Goal: Information Seeking & Learning: Learn about a topic

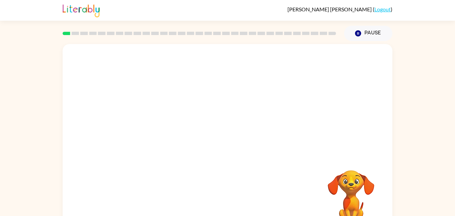
click at [324, 188] on video "Your browser must support playing .mp4 files to use Literably. Please try using…" at bounding box center [351, 193] width 67 height 67
click at [354, 187] on video "Your browser must support playing .mp4 files to use Literably. Please try using…" at bounding box center [351, 193] width 67 height 67
click at [349, 32] on button "Pause Pause" at bounding box center [368, 33] width 48 height 15
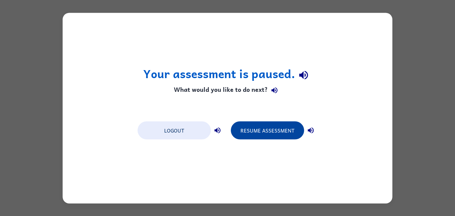
click at [286, 131] on button "Resume Assessment" at bounding box center [267, 130] width 73 height 18
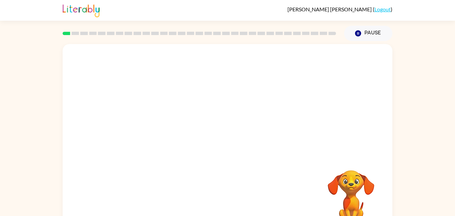
scroll to position [19, 0]
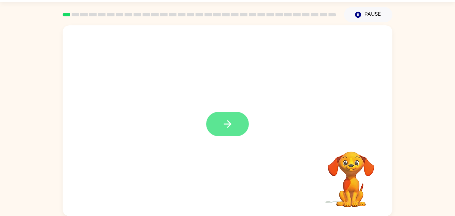
click at [231, 126] on icon "button" at bounding box center [228, 124] width 12 height 12
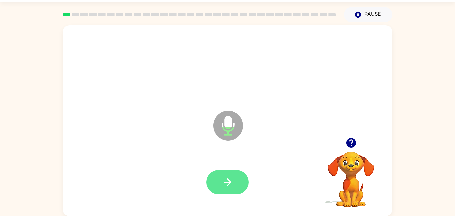
click at [236, 180] on button "button" at bounding box center [227, 182] width 43 height 24
click at [235, 175] on button "button" at bounding box center [227, 182] width 43 height 24
click at [226, 171] on button "button" at bounding box center [227, 182] width 43 height 24
click at [223, 190] on button "button" at bounding box center [227, 182] width 43 height 24
click at [226, 179] on icon "button" at bounding box center [228, 182] width 12 height 12
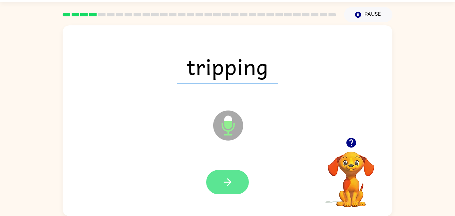
click at [232, 188] on button "button" at bounding box center [227, 182] width 43 height 24
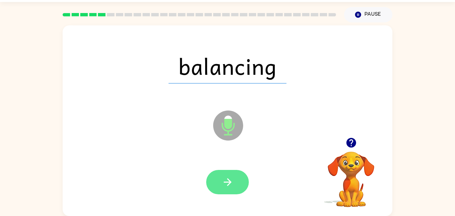
click at [235, 180] on button "button" at bounding box center [227, 182] width 43 height 24
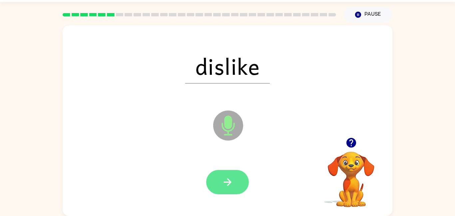
click at [234, 183] on button "button" at bounding box center [227, 182] width 43 height 24
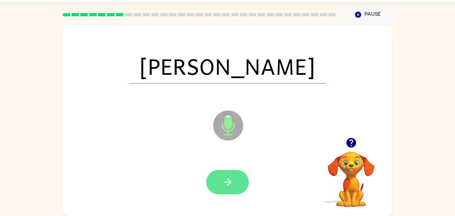
click at [235, 187] on button "button" at bounding box center [227, 182] width 43 height 24
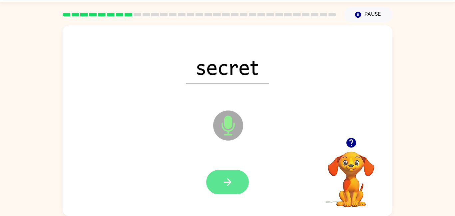
click at [231, 182] on icon "button" at bounding box center [228, 182] width 8 height 8
click at [231, 187] on icon "button" at bounding box center [228, 182] width 12 height 12
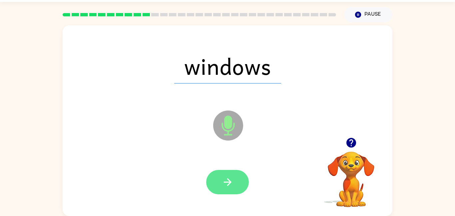
click at [225, 181] on icon "button" at bounding box center [228, 182] width 12 height 12
click at [230, 182] on icon "button" at bounding box center [228, 182] width 8 height 8
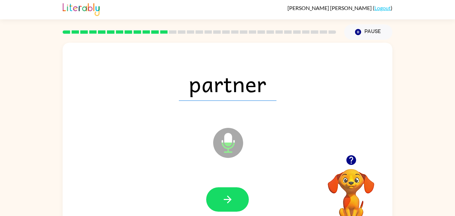
scroll to position [0, 0]
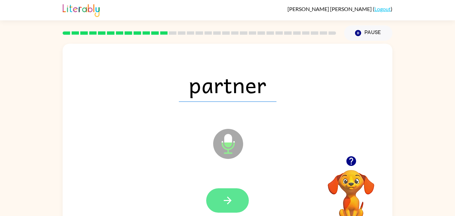
click at [228, 195] on icon "button" at bounding box center [228, 200] width 12 height 12
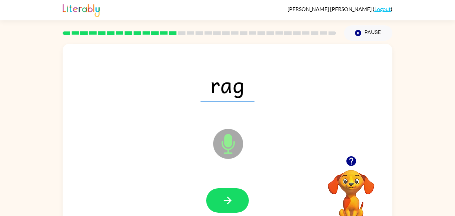
scroll to position [0, 0]
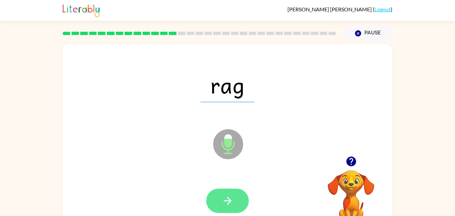
click at [220, 193] on button "button" at bounding box center [227, 200] width 43 height 24
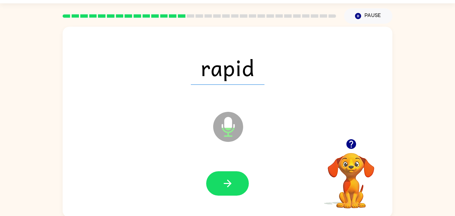
scroll to position [19, 0]
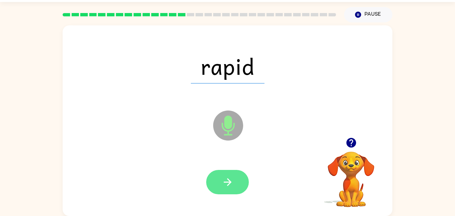
click at [234, 182] on button "button" at bounding box center [227, 182] width 43 height 24
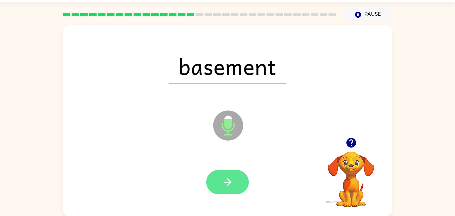
click at [234, 189] on button "button" at bounding box center [227, 182] width 43 height 24
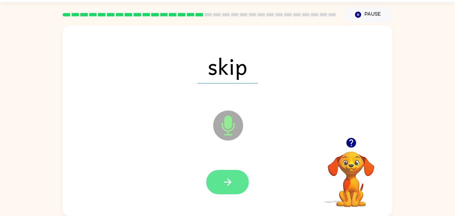
click at [230, 184] on icon "button" at bounding box center [228, 182] width 12 height 12
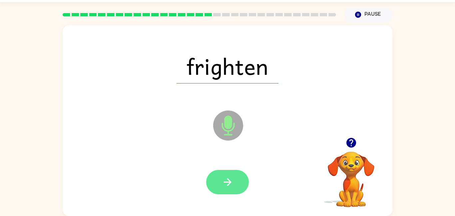
click at [226, 176] on icon "button" at bounding box center [228, 182] width 12 height 12
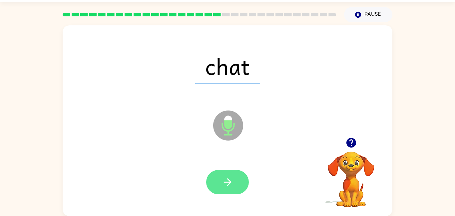
click at [230, 192] on button "button" at bounding box center [227, 182] width 43 height 24
click at [224, 184] on icon "button" at bounding box center [228, 182] width 12 height 12
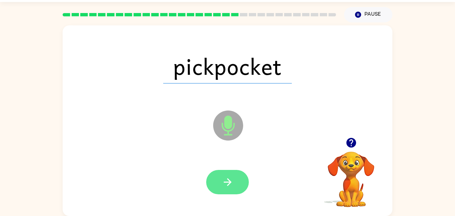
click at [226, 181] on icon "button" at bounding box center [228, 182] width 12 height 12
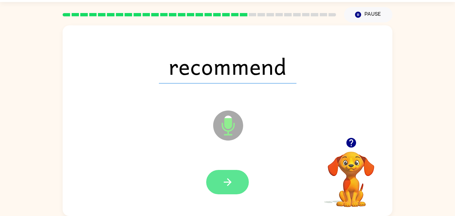
click at [234, 183] on button "button" at bounding box center [227, 182] width 43 height 24
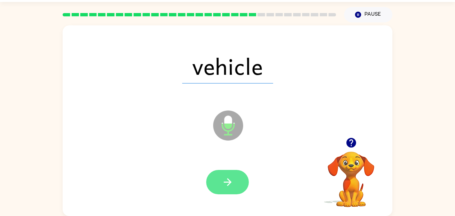
click at [227, 178] on icon "button" at bounding box center [228, 182] width 12 height 12
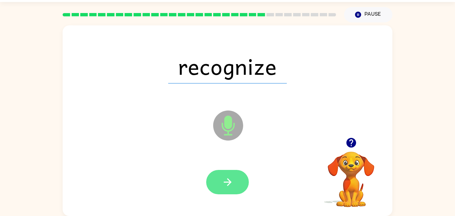
click at [230, 185] on icon "button" at bounding box center [228, 182] width 12 height 12
click at [226, 183] on icon "button" at bounding box center [228, 182] width 12 height 12
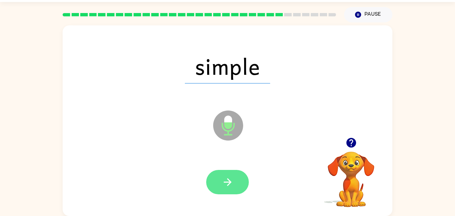
click at [234, 184] on button "button" at bounding box center [227, 182] width 43 height 24
click at [232, 182] on icon "button" at bounding box center [228, 182] width 12 height 12
click at [221, 177] on button "button" at bounding box center [227, 182] width 43 height 24
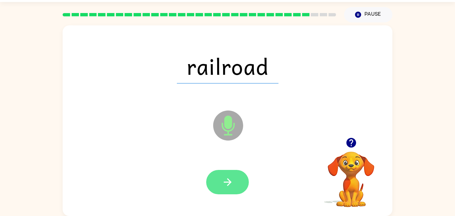
click at [222, 193] on button "button" at bounding box center [227, 182] width 43 height 24
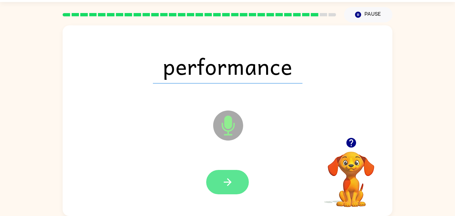
click at [228, 181] on icon "button" at bounding box center [228, 182] width 12 height 12
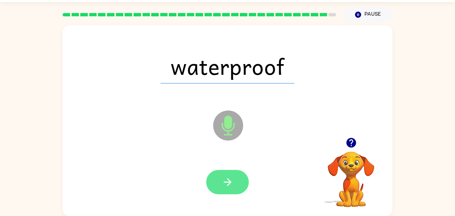
click at [229, 191] on button "button" at bounding box center [227, 182] width 43 height 24
click at [241, 184] on div at bounding box center [227, 182] width 43 height 24
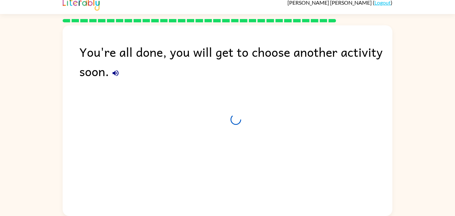
scroll to position [7, 0]
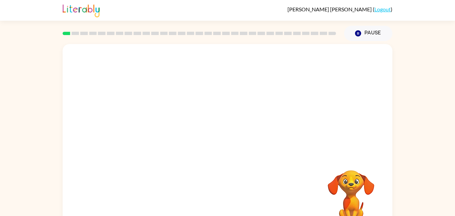
scroll to position [19, 0]
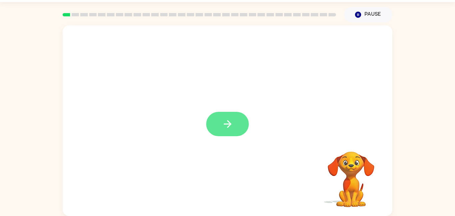
click at [223, 124] on icon "button" at bounding box center [228, 124] width 12 height 12
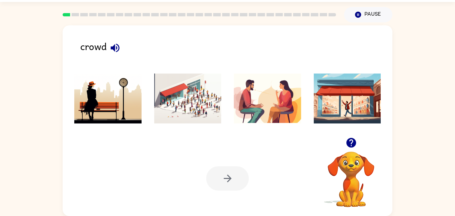
click at [119, 53] on icon "button" at bounding box center [115, 48] width 12 height 12
click at [115, 48] on icon "button" at bounding box center [115, 47] width 9 height 9
click at [121, 54] on button "button" at bounding box center [115, 47] width 17 height 17
click at [179, 104] on img at bounding box center [187, 98] width 67 height 50
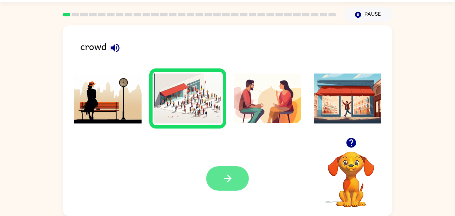
click at [227, 178] on icon "button" at bounding box center [228, 178] width 8 height 8
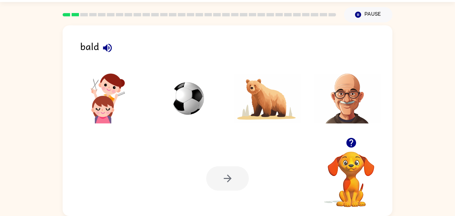
click at [107, 47] on icon "button" at bounding box center [107, 47] width 9 height 9
click at [334, 98] on img at bounding box center [347, 98] width 67 height 50
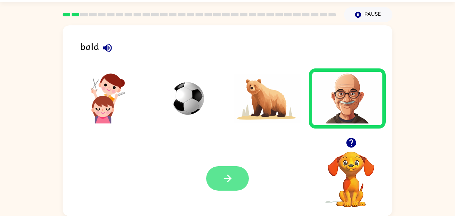
click at [215, 178] on button "button" at bounding box center [227, 178] width 43 height 24
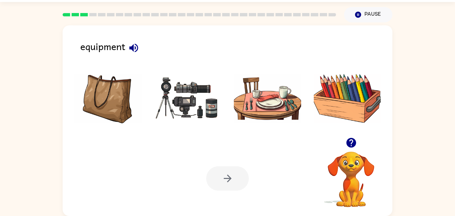
click at [0, 194] on div "equipment Your browser must support playing .mp4 files to use Literably. Please…" at bounding box center [227, 118] width 455 height 193
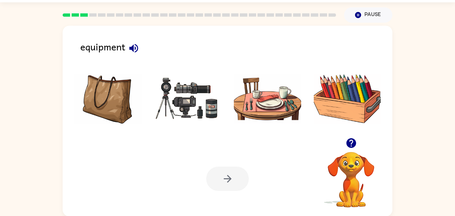
scroll to position [18, 0]
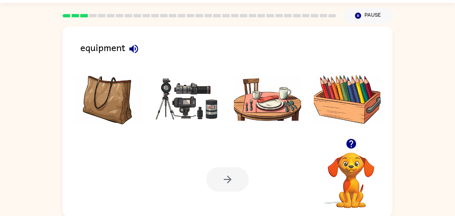
click at [138, 53] on icon "button" at bounding box center [134, 49] width 12 height 12
click at [178, 98] on img at bounding box center [187, 99] width 67 height 50
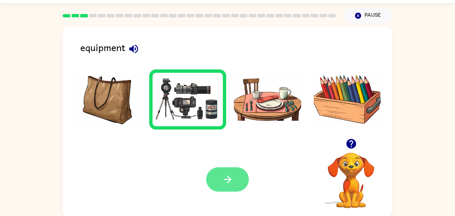
click at [224, 173] on button "button" at bounding box center [227, 179] width 43 height 24
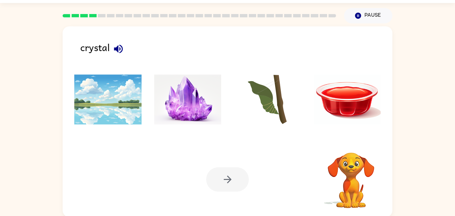
click at [115, 45] on icon "button" at bounding box center [119, 49] width 12 height 12
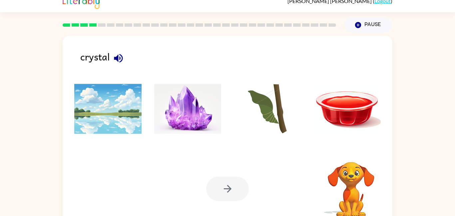
scroll to position [0, 0]
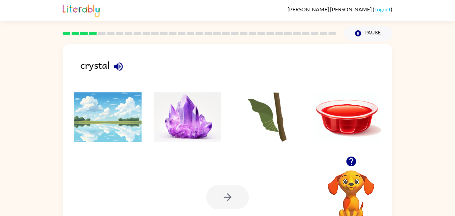
click at [188, 121] on img at bounding box center [187, 117] width 67 height 50
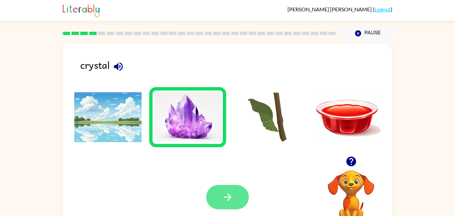
click at [213, 190] on button "button" at bounding box center [227, 197] width 43 height 24
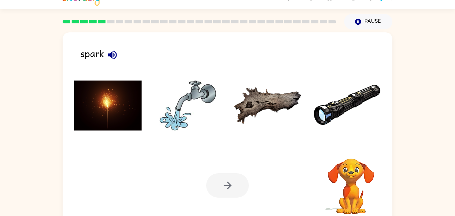
scroll to position [19, 0]
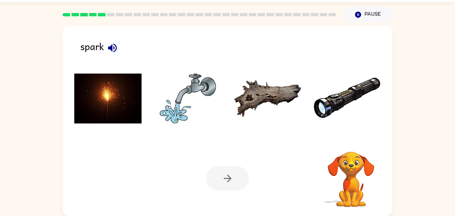
click at [105, 82] on img at bounding box center [107, 98] width 67 height 50
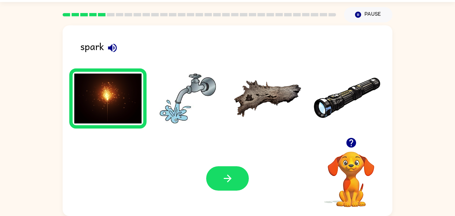
click at [115, 49] on icon "button" at bounding box center [113, 48] width 12 height 12
click at [221, 180] on button "button" at bounding box center [227, 178] width 43 height 24
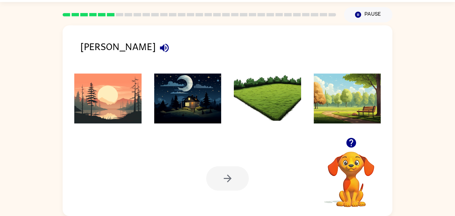
click at [108, 39] on div "dawn" at bounding box center [236, 49] width 312 height 21
click at [159, 48] on icon "button" at bounding box center [165, 48] width 12 height 12
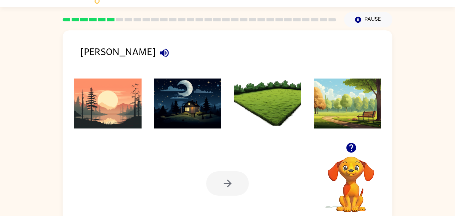
scroll to position [13, 0]
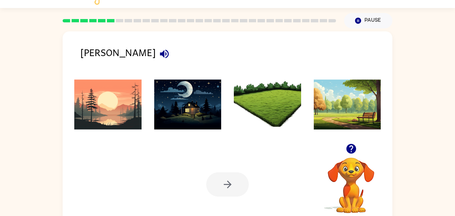
click at [121, 106] on img at bounding box center [107, 104] width 67 height 50
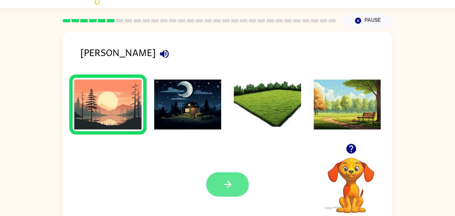
click at [219, 179] on button "button" at bounding box center [227, 184] width 43 height 24
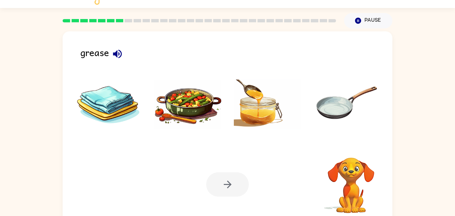
click at [120, 59] on icon "button" at bounding box center [118, 54] width 12 height 12
click at [118, 50] on icon "button" at bounding box center [118, 54] width 12 height 12
click at [121, 57] on icon "button" at bounding box center [118, 54] width 12 height 12
click at [115, 51] on icon "button" at bounding box center [118, 54] width 12 height 12
click at [177, 108] on img at bounding box center [187, 104] width 67 height 50
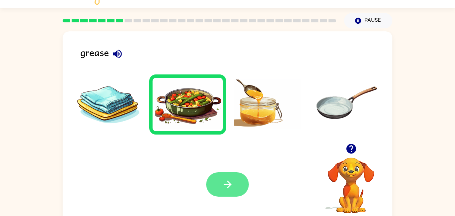
click at [212, 174] on button "button" at bounding box center [227, 184] width 43 height 24
click at [218, 189] on div at bounding box center [227, 184] width 43 height 24
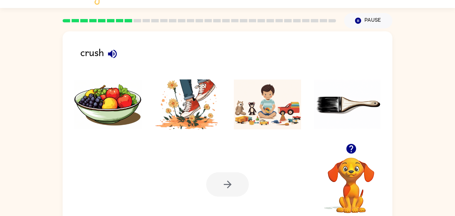
click at [172, 111] on img at bounding box center [187, 104] width 67 height 50
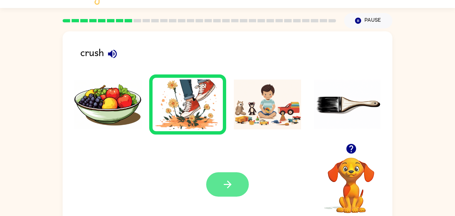
click at [213, 184] on button "button" at bounding box center [227, 184] width 43 height 24
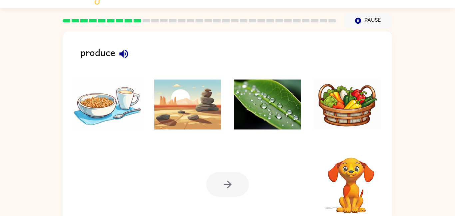
click at [118, 52] on icon "button" at bounding box center [124, 54] width 12 height 12
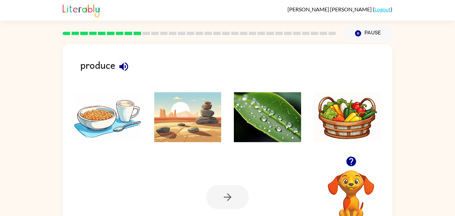
click at [336, 128] on img at bounding box center [347, 117] width 67 height 50
click at [110, 114] on img at bounding box center [107, 117] width 67 height 50
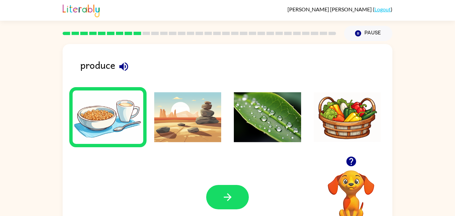
click at [345, 118] on img at bounding box center [347, 117] width 67 height 50
click at [120, 113] on img at bounding box center [107, 117] width 67 height 50
click at [118, 111] on img at bounding box center [107, 117] width 67 height 50
click at [349, 118] on img at bounding box center [347, 117] width 67 height 50
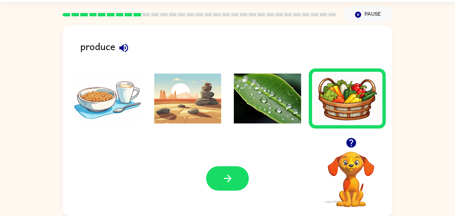
click at [206, 186] on div at bounding box center [227, 178] width 43 height 24
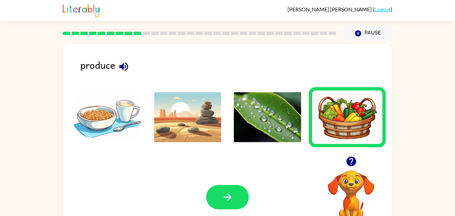
click at [121, 66] on icon "button" at bounding box center [123, 66] width 9 height 9
click at [128, 119] on img at bounding box center [107, 117] width 67 height 50
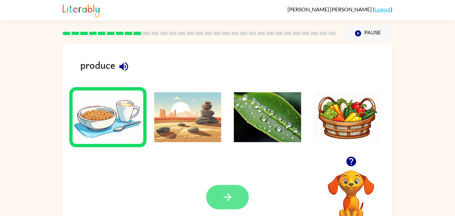
click at [229, 196] on icon "button" at bounding box center [228, 197] width 12 height 12
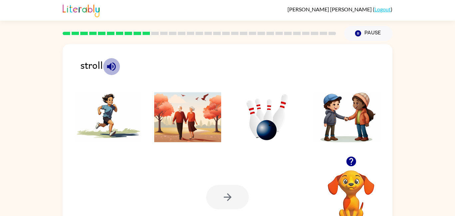
click at [114, 64] on icon "button" at bounding box center [111, 66] width 9 height 9
click at [162, 105] on img at bounding box center [187, 117] width 67 height 50
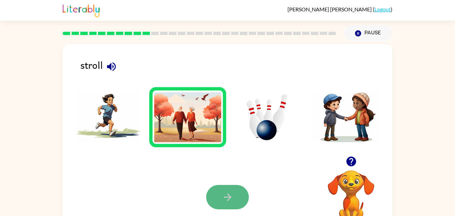
click at [222, 193] on icon "button" at bounding box center [228, 197] width 12 height 12
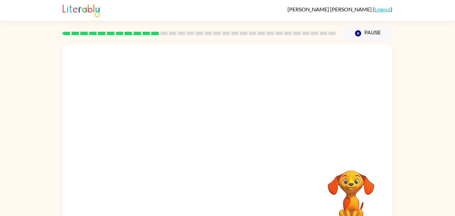
click at [154, 133] on video "Your browser must support playing .mp4 files to use Literably. Please try using…" at bounding box center [228, 100] width 330 height 112
click at [149, 127] on video "Your browser must support playing .mp4 files to use Literably. Please try using…" at bounding box center [228, 100] width 330 height 112
click at [234, 150] on div at bounding box center [227, 142] width 43 height 24
click at [238, 141] on div at bounding box center [227, 142] width 43 height 24
click at [226, 146] on div at bounding box center [227, 142] width 43 height 24
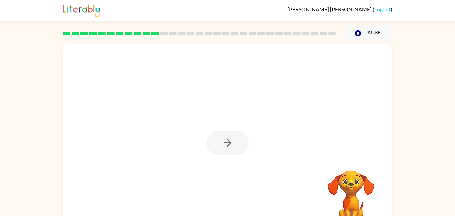
click at [223, 143] on div at bounding box center [227, 142] width 43 height 24
click at [225, 141] on div at bounding box center [227, 142] width 43 height 24
click at [226, 142] on icon "button" at bounding box center [228, 143] width 12 height 12
click at [229, 140] on div at bounding box center [227, 142] width 43 height 24
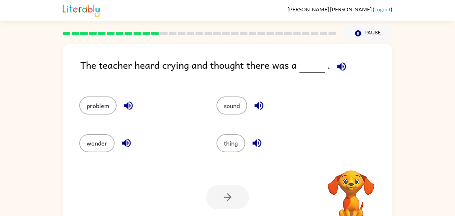
click at [336, 70] on icon "button" at bounding box center [342, 67] width 12 height 12
click at [344, 69] on icon "button" at bounding box center [342, 67] width 12 height 12
click at [340, 72] on icon "button" at bounding box center [342, 67] width 12 height 12
click at [99, 103] on button "problem" at bounding box center [97, 105] width 37 height 18
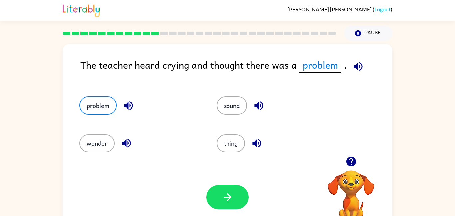
click at [352, 70] on icon "button" at bounding box center [358, 67] width 12 height 12
click at [230, 200] on icon "button" at bounding box center [228, 197] width 12 height 12
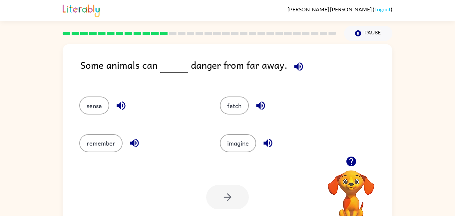
click at [296, 70] on icon "button" at bounding box center [299, 67] width 12 height 12
click at [226, 138] on button "imagine" at bounding box center [238, 143] width 36 height 18
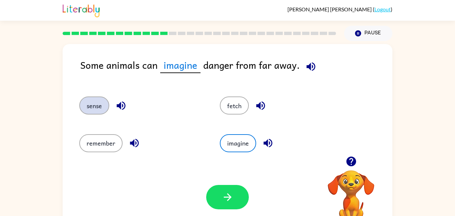
click at [89, 107] on button "sense" at bounding box center [94, 105] width 30 height 18
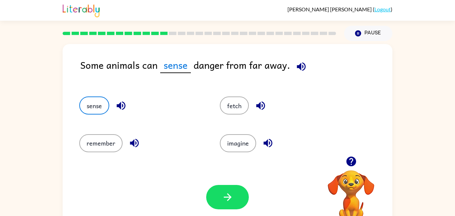
click at [235, 180] on div "Your browser must support playing .mp4 files to use Literably. Please try using…" at bounding box center [228, 196] width 330 height 75
click at [213, 186] on button "button" at bounding box center [227, 197] width 43 height 24
click at [221, 191] on div at bounding box center [227, 197] width 43 height 24
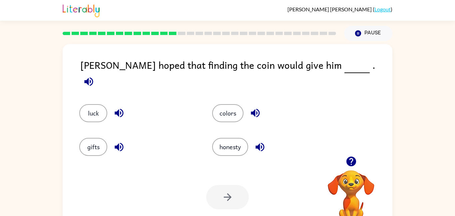
click at [97, 72] on span at bounding box center [88, 79] width 17 height 15
click at [95, 76] on icon "button" at bounding box center [89, 82] width 12 height 12
click at [82, 104] on button "luck" at bounding box center [93, 113] width 28 height 18
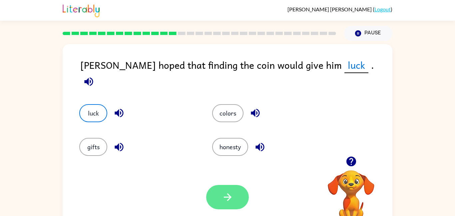
click at [238, 201] on button "button" at bounding box center [227, 197] width 43 height 24
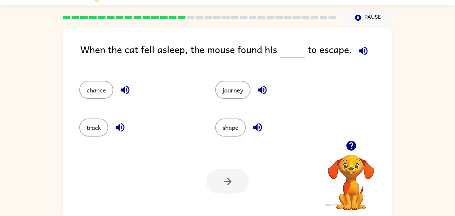
scroll to position [19, 0]
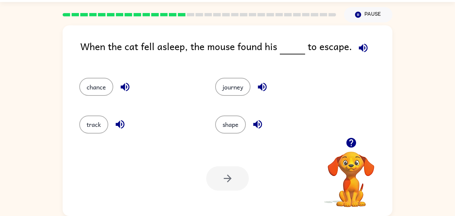
click at [363, 41] on button "button" at bounding box center [363, 47] width 17 height 17
click at [108, 85] on button "chance" at bounding box center [96, 87] width 34 height 18
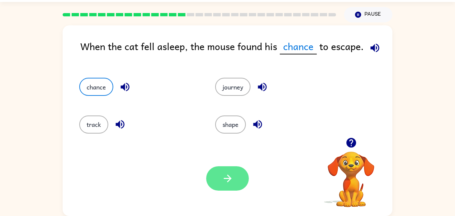
click at [228, 189] on button "button" at bounding box center [227, 178] width 43 height 24
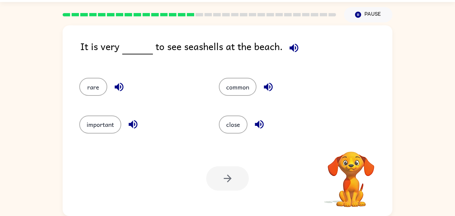
click at [293, 47] on icon "button" at bounding box center [294, 48] width 12 height 12
click at [248, 95] on button "common" at bounding box center [238, 87] width 38 height 18
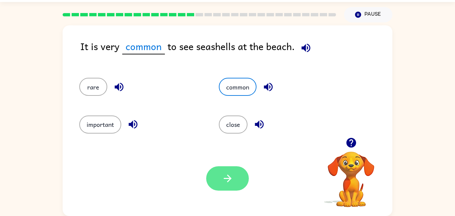
click at [225, 173] on icon "button" at bounding box center [228, 178] width 12 height 12
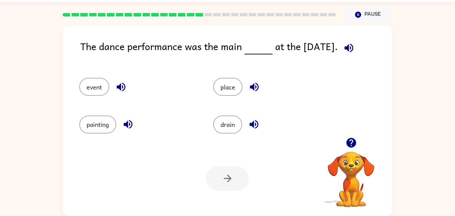
click at [354, 42] on icon "button" at bounding box center [349, 48] width 12 height 12
click at [91, 88] on button "event" at bounding box center [94, 87] width 30 height 18
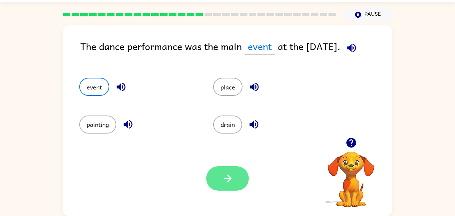
click at [223, 173] on icon "button" at bounding box center [228, 178] width 12 height 12
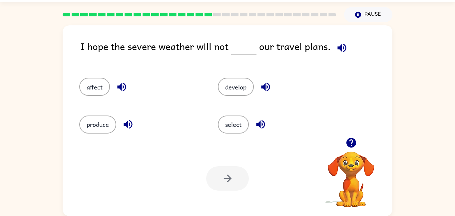
click at [341, 50] on icon "button" at bounding box center [341, 47] width 9 height 9
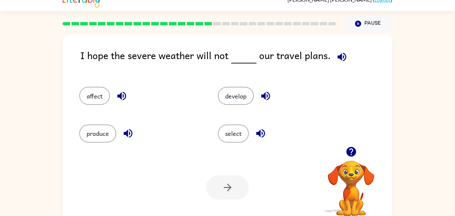
scroll to position [9, 0]
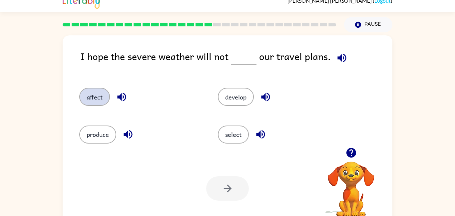
click at [92, 98] on button "affect" at bounding box center [94, 97] width 31 height 18
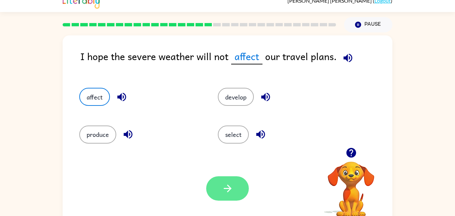
click at [223, 192] on icon "button" at bounding box center [228, 188] width 12 height 12
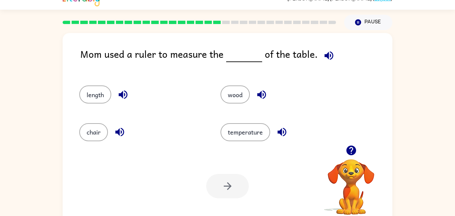
scroll to position [11, 0]
click at [332, 62] on div "Mom used a ruler to measure the of the table." at bounding box center [236, 59] width 312 height 26
click at [330, 53] on icon "button" at bounding box center [329, 55] width 12 height 12
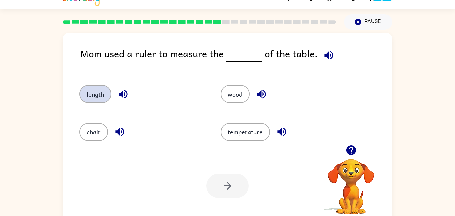
click at [95, 95] on button "length" at bounding box center [95, 94] width 32 height 18
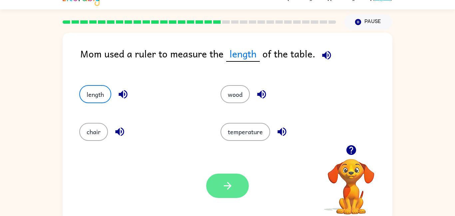
click at [224, 184] on icon "button" at bounding box center [228, 186] width 12 height 12
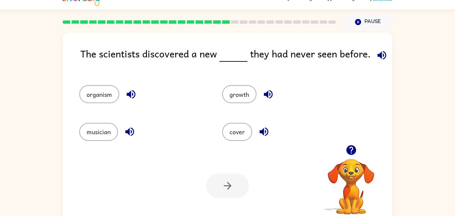
click at [372, 61] on div "The scientists discovered a new they had never seen before." at bounding box center [236, 59] width 312 height 26
click at [380, 59] on icon "button" at bounding box center [382, 55] width 12 height 12
click at [107, 94] on button "organism" at bounding box center [99, 94] width 40 height 18
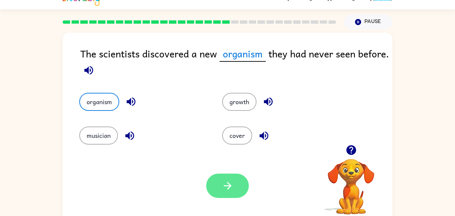
click at [233, 178] on button "button" at bounding box center [227, 185] width 43 height 24
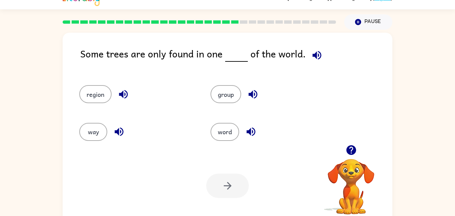
click at [313, 54] on icon "button" at bounding box center [316, 55] width 9 height 9
click at [96, 92] on button "region" at bounding box center [95, 94] width 32 height 18
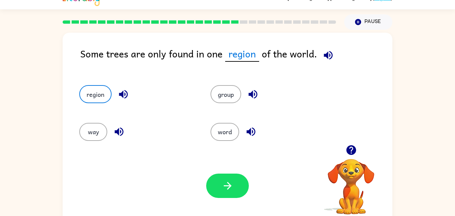
click at [123, 87] on button "button" at bounding box center [123, 94] width 17 height 17
click at [125, 91] on icon "button" at bounding box center [123, 94] width 9 height 9
click at [126, 91] on icon "button" at bounding box center [123, 94] width 9 height 9
click at [124, 89] on icon "button" at bounding box center [124, 94] width 12 height 12
click at [250, 87] on button "button" at bounding box center [253, 94] width 17 height 17
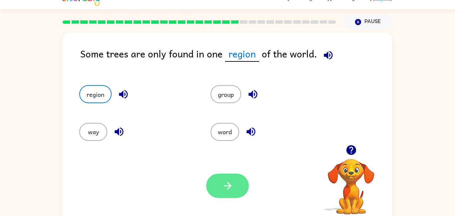
click at [229, 196] on button "button" at bounding box center [227, 185] width 43 height 24
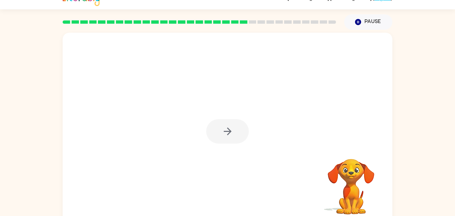
click at [233, 136] on div at bounding box center [227, 131] width 43 height 24
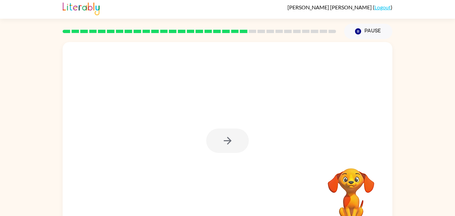
scroll to position [0, 0]
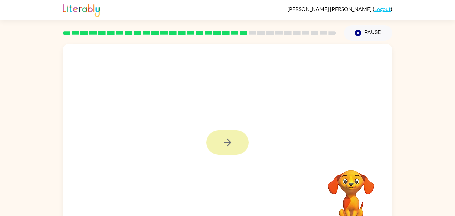
click at [234, 144] on button "button" at bounding box center [227, 142] width 43 height 24
click at [231, 147] on div at bounding box center [227, 142] width 43 height 24
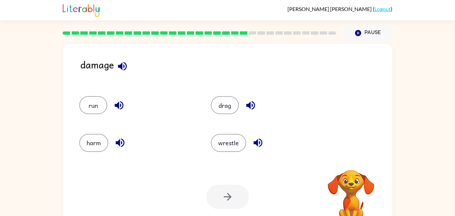
click at [123, 68] on icon "button" at bounding box center [123, 66] width 12 height 12
click at [115, 62] on button "button" at bounding box center [122, 66] width 17 height 17
click at [259, 139] on icon "button" at bounding box center [258, 142] width 9 height 9
click at [255, 141] on icon "button" at bounding box center [258, 143] width 12 height 12
click at [122, 143] on icon "button" at bounding box center [120, 142] width 9 height 9
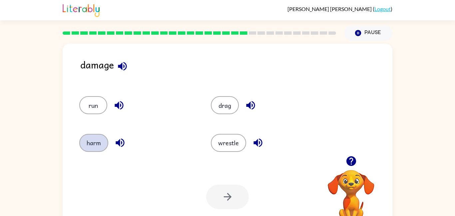
click at [94, 144] on button "harm" at bounding box center [93, 143] width 29 height 18
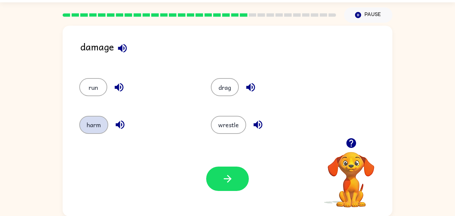
scroll to position [19, 0]
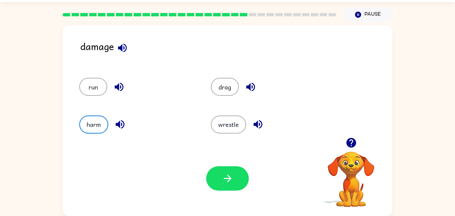
click at [250, 86] on icon "button" at bounding box center [250, 87] width 9 height 9
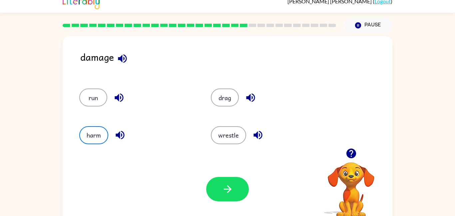
scroll to position [3, 0]
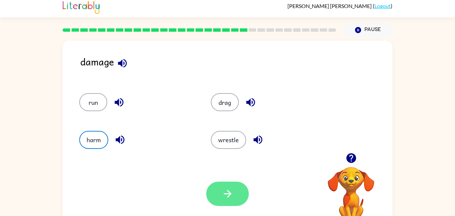
click at [218, 185] on button "button" at bounding box center [227, 193] width 43 height 24
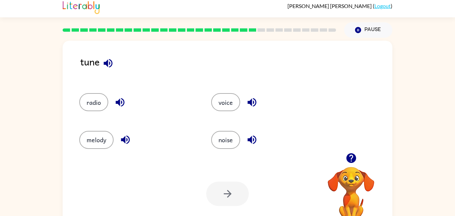
click at [106, 63] on icon "button" at bounding box center [108, 63] width 9 height 9
click at [112, 99] on button "button" at bounding box center [120, 102] width 17 height 17
click at [244, 138] on button "button" at bounding box center [252, 139] width 17 height 17
click at [231, 141] on button "noise" at bounding box center [225, 140] width 29 height 18
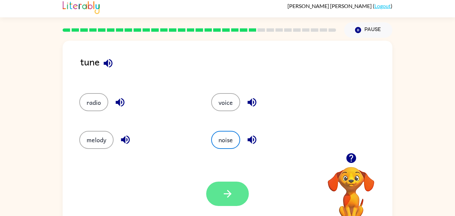
click at [225, 193] on icon "button" at bounding box center [228, 194] width 8 height 8
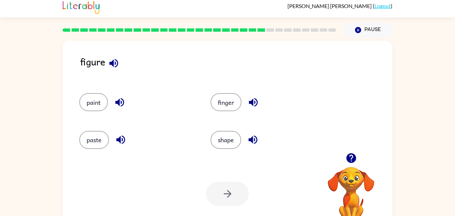
click at [110, 64] on icon "button" at bounding box center [113, 63] width 9 height 9
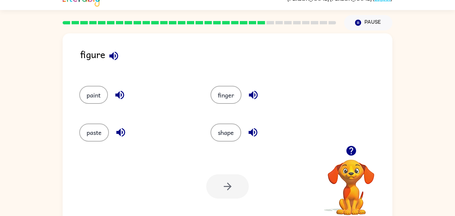
scroll to position [16, 0]
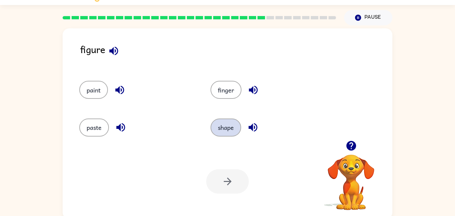
click at [226, 126] on button "shape" at bounding box center [226, 127] width 31 height 18
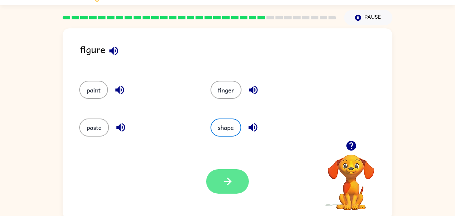
click at [228, 177] on icon "button" at bounding box center [228, 181] width 12 height 12
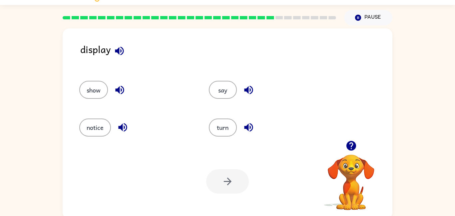
click at [119, 52] on icon "button" at bounding box center [119, 50] width 9 height 9
click at [126, 48] on button "button" at bounding box center [119, 50] width 17 height 17
click at [122, 51] on icon "button" at bounding box center [120, 51] width 12 height 12
click at [104, 42] on div "display" at bounding box center [236, 55] width 312 height 26
click at [119, 49] on icon "button" at bounding box center [119, 50] width 9 height 9
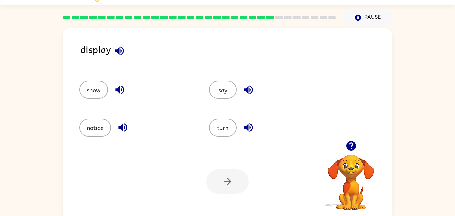
click at [119, 85] on icon "button" at bounding box center [120, 90] width 12 height 12
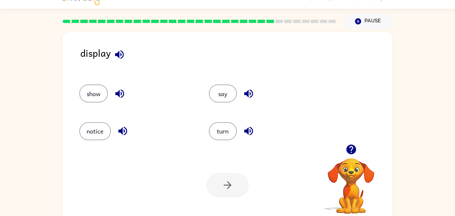
scroll to position [17, 0]
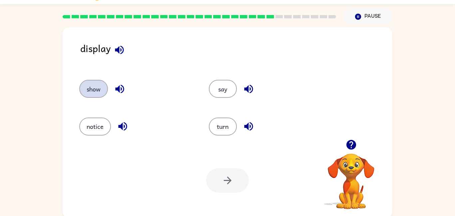
click at [93, 90] on button "show" at bounding box center [93, 89] width 29 height 18
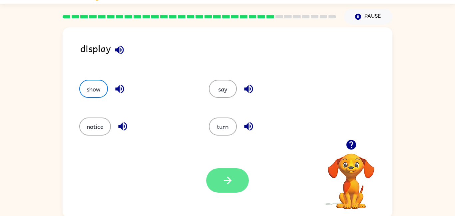
click at [229, 184] on icon "button" at bounding box center [228, 180] width 12 height 12
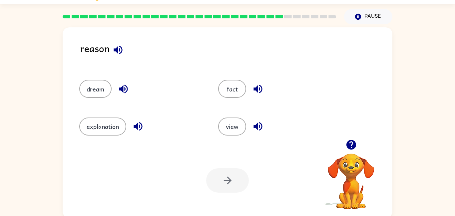
click at [144, 129] on icon "button" at bounding box center [138, 126] width 12 height 12
click at [113, 127] on button "explanation" at bounding box center [102, 126] width 47 height 18
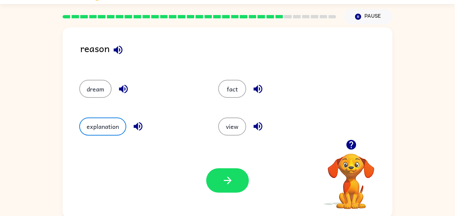
click at [251, 94] on button "button" at bounding box center [258, 88] width 17 height 17
click at [233, 89] on button "fact" at bounding box center [232, 89] width 28 height 18
click at [113, 142] on div "reason dream fact explanation view Your browser must support playing .mp4 files…" at bounding box center [228, 122] width 330 height 190
click at [113, 120] on button "explanation" at bounding box center [102, 126] width 47 height 18
click at [225, 181] on icon "button" at bounding box center [228, 180] width 8 height 8
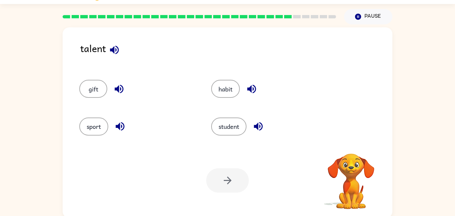
click at [118, 45] on icon "button" at bounding box center [115, 50] width 12 height 12
click at [118, 55] on icon "button" at bounding box center [115, 50] width 12 height 12
click at [100, 90] on button "gift" at bounding box center [93, 89] width 28 height 18
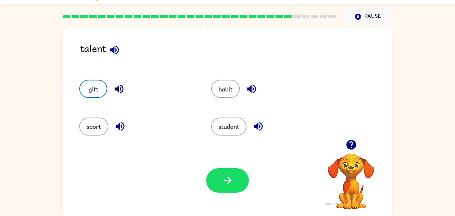
click at [116, 88] on icon "button" at bounding box center [119, 89] width 9 height 9
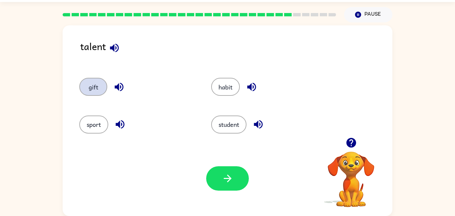
click at [107, 89] on button "gift" at bounding box center [93, 87] width 28 height 18
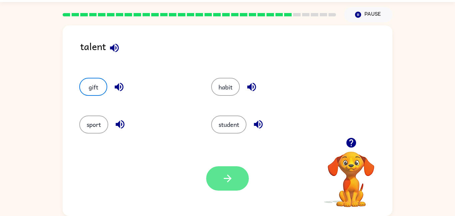
click at [211, 174] on button "button" at bounding box center [227, 178] width 43 height 24
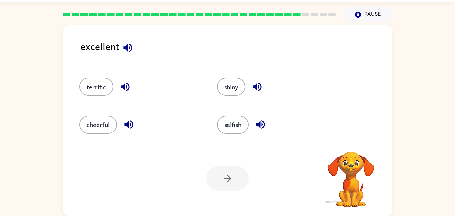
click at [130, 51] on icon "button" at bounding box center [127, 47] width 9 height 9
click at [118, 89] on button "button" at bounding box center [125, 86] width 17 height 17
click at [102, 89] on button "terrific" at bounding box center [96, 87] width 34 height 18
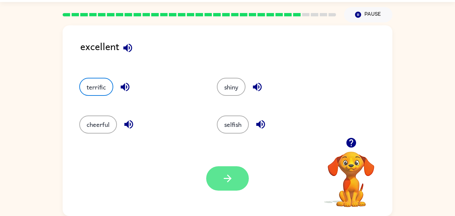
click at [234, 180] on button "button" at bounding box center [227, 178] width 43 height 24
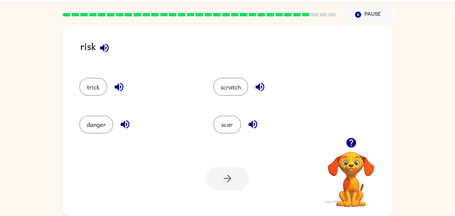
click at [97, 43] on button "button" at bounding box center [104, 47] width 17 height 17
click at [114, 84] on icon "button" at bounding box center [119, 87] width 12 height 12
click at [126, 125] on icon "button" at bounding box center [125, 124] width 12 height 12
click at [260, 88] on icon "button" at bounding box center [260, 87] width 12 height 12
click at [107, 51] on icon "button" at bounding box center [104, 47] width 9 height 9
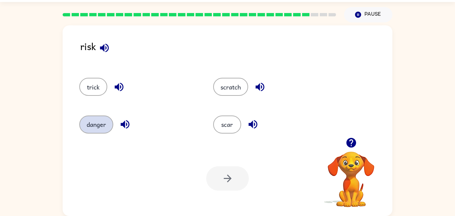
click at [88, 122] on button "danger" at bounding box center [96, 124] width 34 height 18
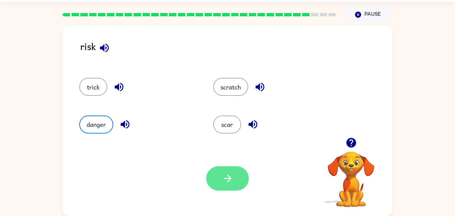
click at [225, 167] on button "button" at bounding box center [227, 178] width 43 height 24
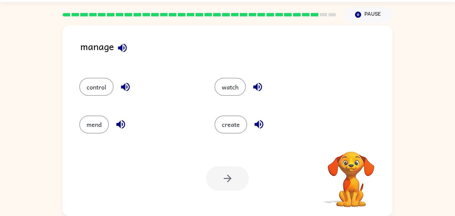
click at [127, 52] on icon "button" at bounding box center [123, 48] width 12 height 12
click at [125, 44] on icon "button" at bounding box center [122, 47] width 9 height 9
click at [119, 88] on button "button" at bounding box center [125, 86] width 17 height 17
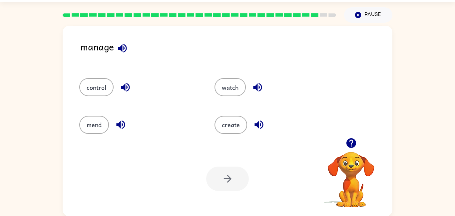
scroll to position [17, 0]
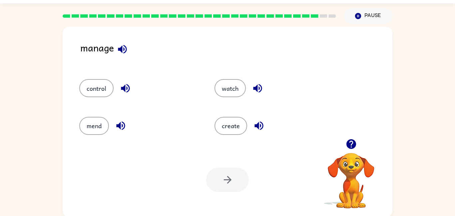
click at [125, 131] on icon "button" at bounding box center [121, 126] width 12 height 12
click at [125, 128] on icon "button" at bounding box center [121, 126] width 12 height 12
click at [128, 125] on button "button" at bounding box center [120, 125] width 17 height 17
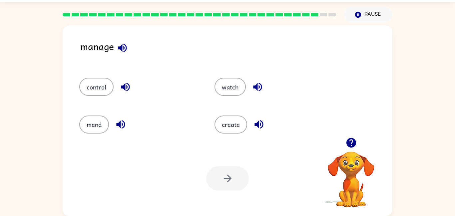
click at [257, 94] on button "button" at bounding box center [257, 86] width 17 height 17
click at [256, 85] on icon "button" at bounding box center [257, 87] width 9 height 9
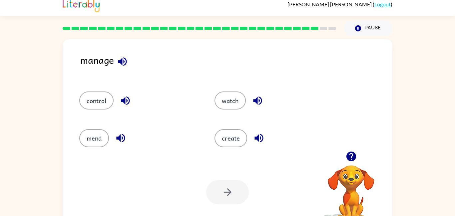
scroll to position [5, 0]
click at [261, 143] on icon "button" at bounding box center [259, 138] width 12 height 12
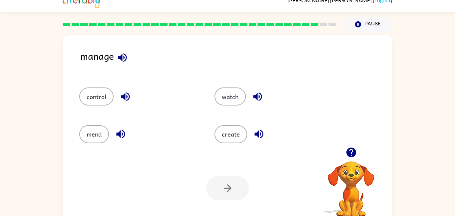
scroll to position [14, 0]
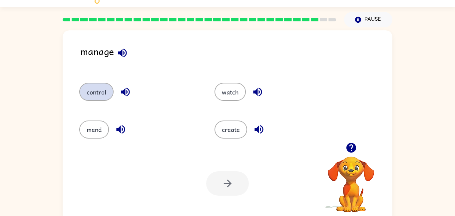
click at [105, 88] on button "control" at bounding box center [96, 92] width 34 height 18
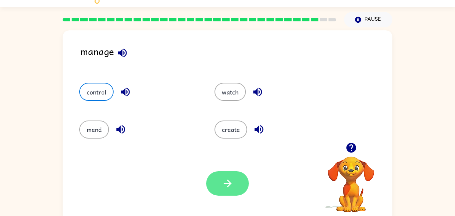
click at [223, 175] on button "button" at bounding box center [227, 183] width 43 height 24
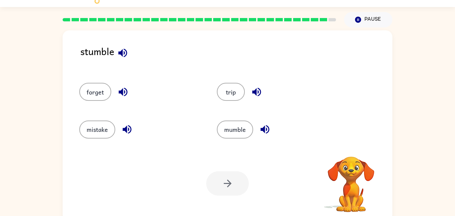
click at [119, 50] on icon "button" at bounding box center [123, 53] width 12 height 12
click at [233, 83] on button "trip" at bounding box center [231, 92] width 28 height 18
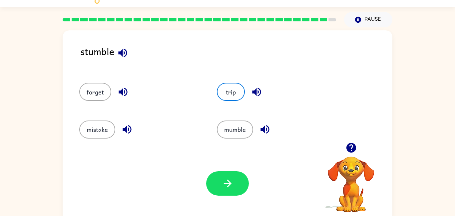
click at [251, 96] on icon "button" at bounding box center [257, 92] width 12 height 12
click at [261, 136] on button "button" at bounding box center [264, 129] width 17 height 17
click at [219, 183] on button "button" at bounding box center [227, 183] width 43 height 24
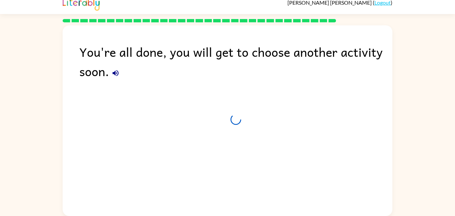
scroll to position [7, 0]
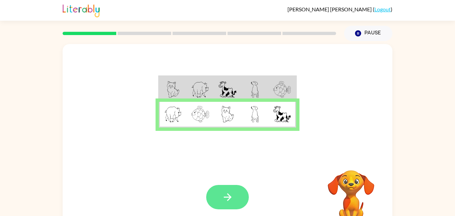
click at [219, 190] on button "button" at bounding box center [227, 197] width 43 height 24
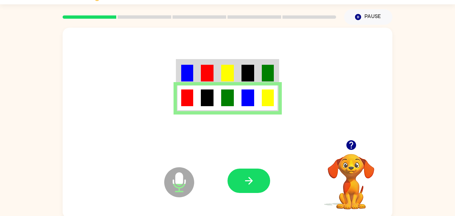
scroll to position [19, 0]
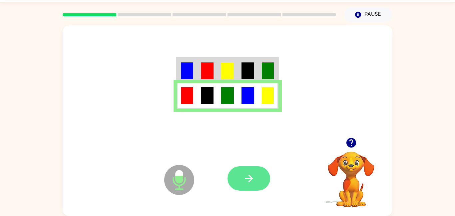
click at [261, 183] on button "button" at bounding box center [249, 178] width 43 height 24
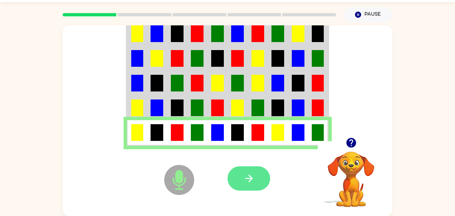
click at [241, 177] on button "button" at bounding box center [249, 178] width 43 height 24
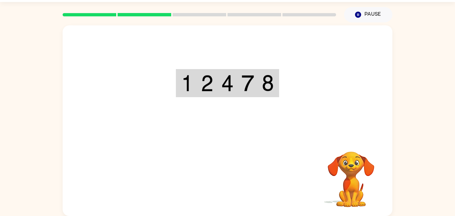
click at [241, 177] on div "Your browser must support playing .mp4 files to use Literably. Please try using…" at bounding box center [228, 120] width 330 height 190
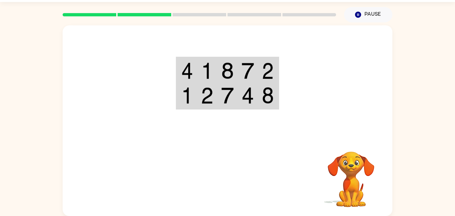
click at [241, 177] on div at bounding box center [277, 178] width 98 height 75
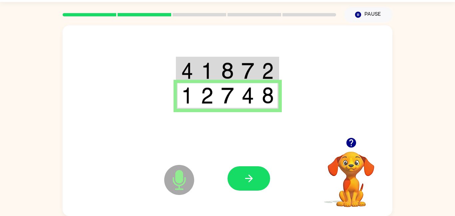
click at [346, 145] on icon "button" at bounding box center [351, 143] width 12 height 12
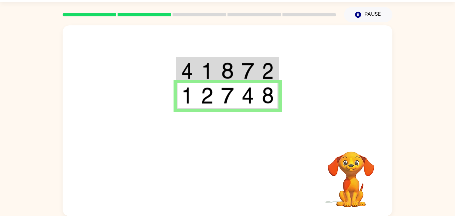
click at [216, 70] on td at bounding box center [207, 71] width 20 height 26
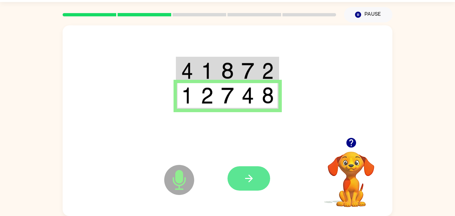
click at [263, 174] on button "button" at bounding box center [249, 178] width 43 height 24
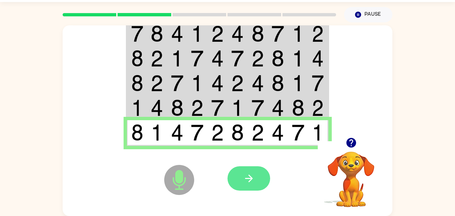
click at [253, 189] on button "button" at bounding box center [249, 178] width 43 height 24
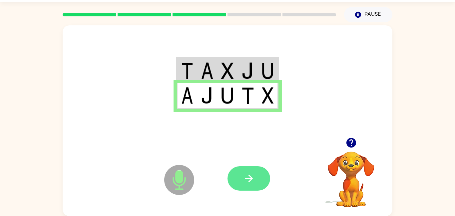
click at [250, 180] on icon "button" at bounding box center [249, 178] width 8 height 8
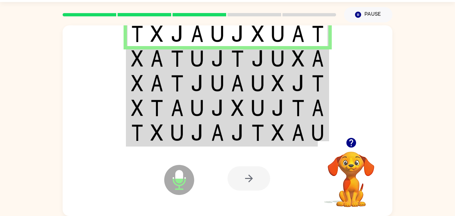
click at [347, 146] on icon "button" at bounding box center [351, 143] width 12 height 12
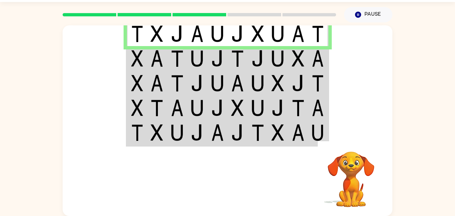
click at [350, 142] on video "Your browser must support playing .mp4 files to use Literably. Please try using…" at bounding box center [351, 174] width 67 height 67
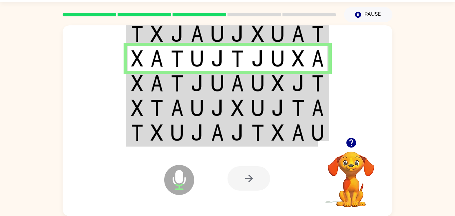
click at [241, 175] on div at bounding box center [249, 178] width 43 height 24
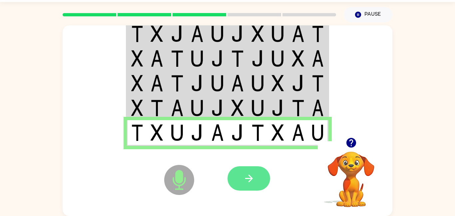
click at [258, 176] on button "button" at bounding box center [249, 178] width 43 height 24
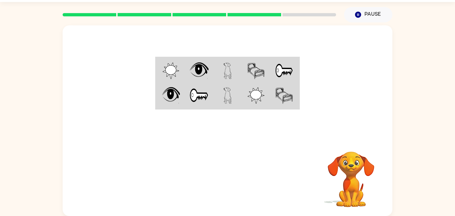
click at [258, 175] on div at bounding box center [277, 178] width 98 height 75
click at [258, 172] on div at bounding box center [277, 178] width 98 height 75
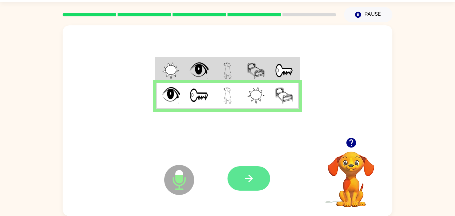
click at [257, 172] on button "button" at bounding box center [249, 178] width 43 height 24
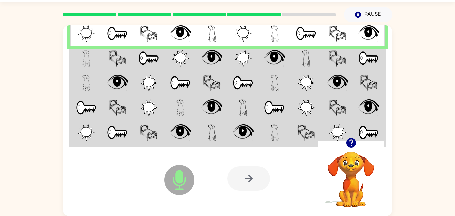
click at [258, 170] on div at bounding box center [249, 178] width 43 height 24
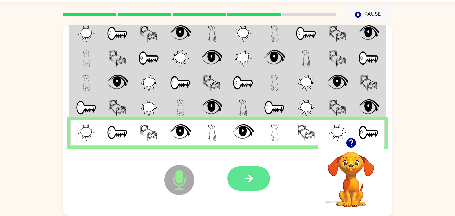
click at [237, 181] on button "button" at bounding box center [249, 178] width 43 height 24
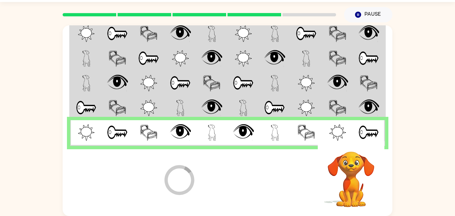
scroll to position [7, 0]
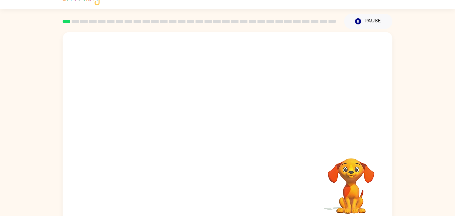
scroll to position [19, 0]
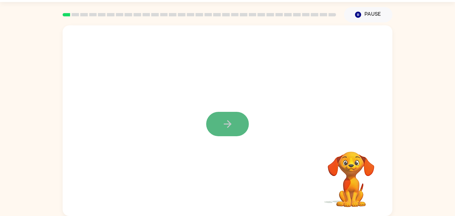
click at [239, 116] on button "button" at bounding box center [227, 124] width 43 height 24
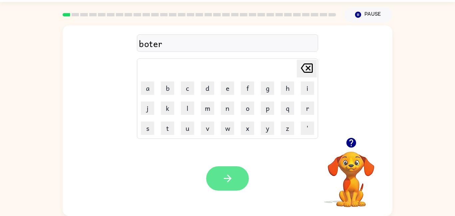
click at [227, 179] on icon "button" at bounding box center [228, 178] width 12 height 12
click at [228, 176] on icon "button" at bounding box center [228, 178] width 12 height 12
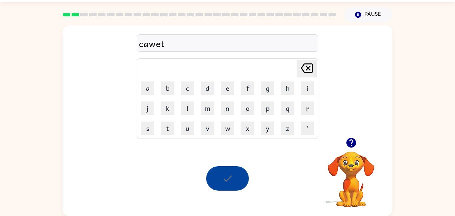
click at [230, 183] on div at bounding box center [227, 178] width 43 height 24
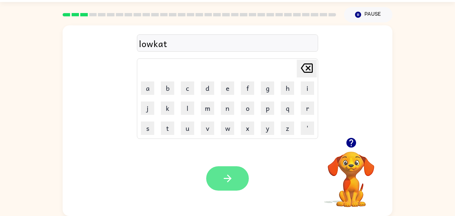
click at [218, 181] on button "button" at bounding box center [227, 178] width 43 height 24
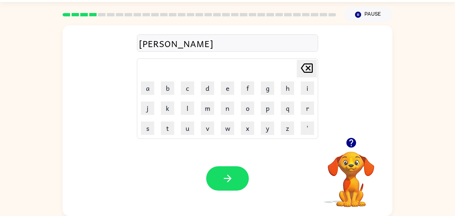
scroll to position [17, 0]
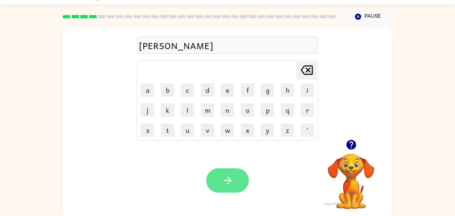
click at [214, 180] on button "button" at bounding box center [227, 180] width 43 height 24
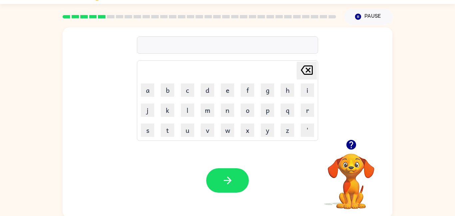
click at [353, 141] on icon "button" at bounding box center [351, 145] width 10 height 10
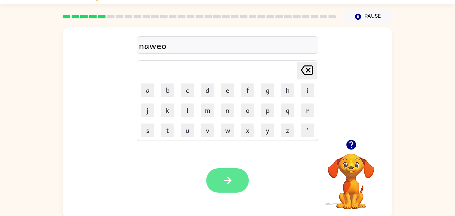
click at [227, 178] on icon "button" at bounding box center [228, 180] width 12 height 12
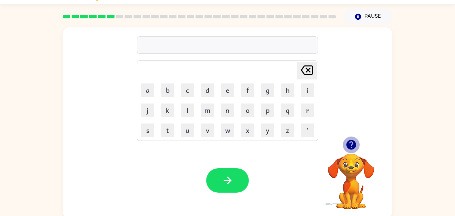
click at [347, 144] on icon "button" at bounding box center [351, 145] width 10 height 10
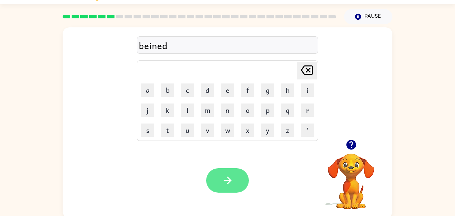
click at [220, 185] on button "button" at bounding box center [227, 180] width 43 height 24
click at [219, 183] on div at bounding box center [227, 180] width 43 height 24
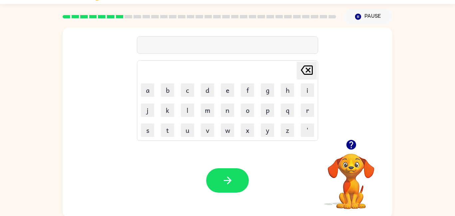
click at [344, 145] on button "button" at bounding box center [351, 144] width 17 height 17
click at [344, 145] on video "Your browser must support playing .mp4 files to use Literably. Please try using…" at bounding box center [351, 176] width 67 height 67
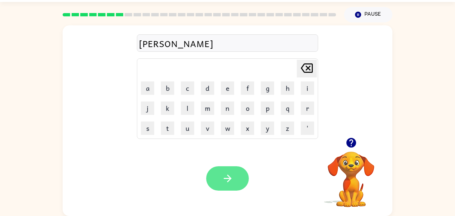
click at [230, 175] on icon "button" at bounding box center [228, 178] width 12 height 12
click at [241, 177] on button "button" at bounding box center [227, 178] width 43 height 24
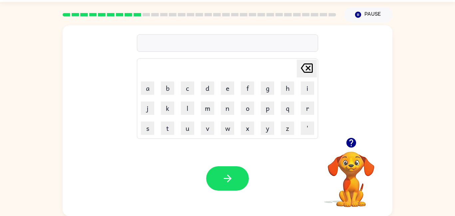
click at [345, 134] on div at bounding box center [351, 142] width 67 height 17
click at [335, 142] on div at bounding box center [351, 142] width 67 height 17
click at [357, 166] on video "Your browser must support playing .mp4 files to use Literably. Please try using…" at bounding box center [351, 174] width 67 height 67
click at [353, 145] on icon "button" at bounding box center [351, 143] width 10 height 10
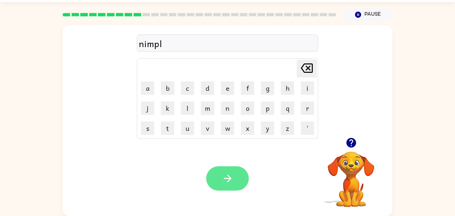
click at [236, 173] on button "button" at bounding box center [227, 178] width 43 height 24
click at [225, 183] on div at bounding box center [227, 178] width 43 height 24
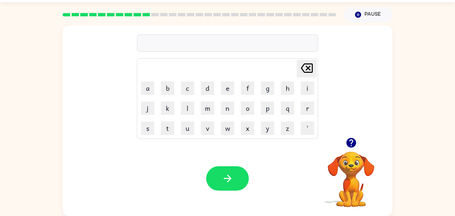
click at [355, 142] on icon "button" at bounding box center [351, 143] width 10 height 10
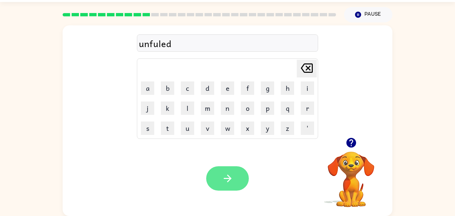
click at [227, 173] on icon "button" at bounding box center [228, 178] width 12 height 12
click at [227, 174] on div at bounding box center [227, 178] width 43 height 24
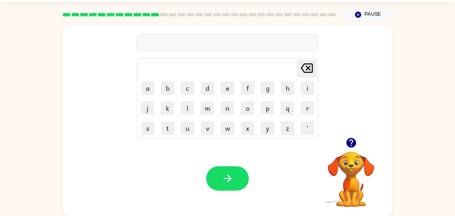
click at [351, 138] on icon "button" at bounding box center [351, 143] width 10 height 10
click at [353, 144] on video "Your browser must support playing .mp4 files to use Literably. Please try using…" at bounding box center [351, 174] width 67 height 67
click at [358, 145] on button "button" at bounding box center [351, 142] width 17 height 17
click at [235, 183] on button "button" at bounding box center [227, 178] width 43 height 24
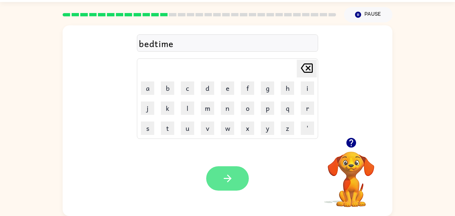
click at [233, 179] on icon "button" at bounding box center [228, 178] width 12 height 12
click at [223, 169] on button "button" at bounding box center [227, 178] width 43 height 24
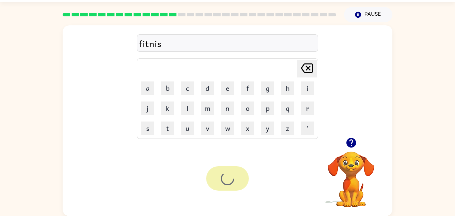
click at [223, 169] on div at bounding box center [227, 178] width 43 height 24
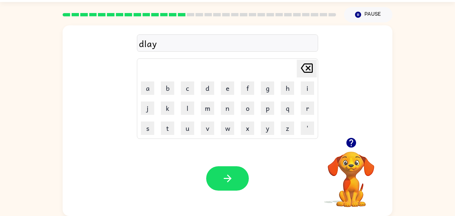
click at [353, 138] on icon "button" at bounding box center [351, 143] width 12 height 12
click at [223, 184] on button "button" at bounding box center [227, 178] width 43 height 24
click at [350, 144] on icon "button" at bounding box center [351, 143] width 10 height 10
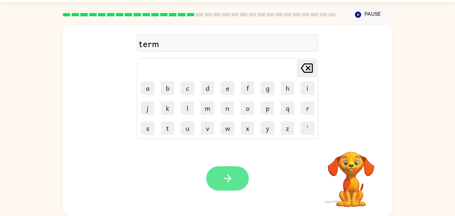
click at [239, 166] on button "button" at bounding box center [227, 178] width 43 height 24
click at [230, 176] on icon "button" at bounding box center [228, 178] width 12 height 12
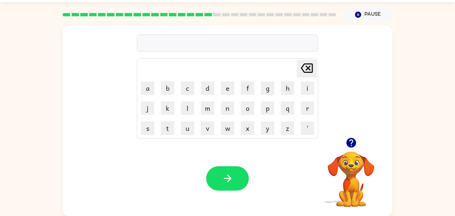
click at [352, 146] on icon "button" at bounding box center [351, 143] width 10 height 10
click at [231, 173] on icon "button" at bounding box center [228, 178] width 12 height 12
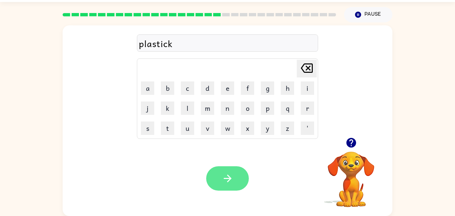
click at [239, 171] on button "button" at bounding box center [227, 178] width 43 height 24
click at [234, 183] on button "button" at bounding box center [227, 178] width 43 height 24
click at [220, 176] on button "button" at bounding box center [227, 178] width 43 height 24
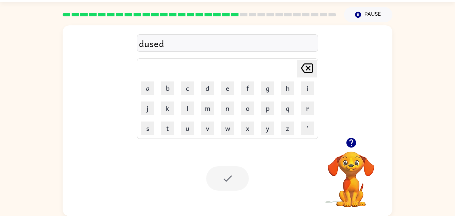
click at [229, 184] on div at bounding box center [227, 178] width 43 height 24
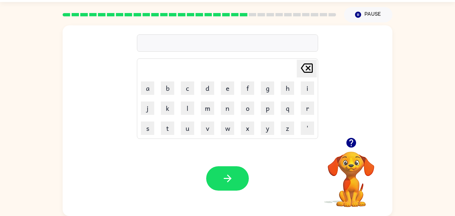
click at [348, 134] on button "button" at bounding box center [351, 142] width 17 height 17
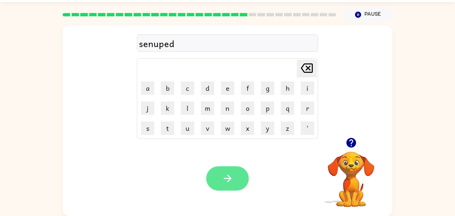
click at [226, 178] on icon "button" at bounding box center [228, 178] width 12 height 12
click at [215, 179] on div at bounding box center [227, 178] width 43 height 24
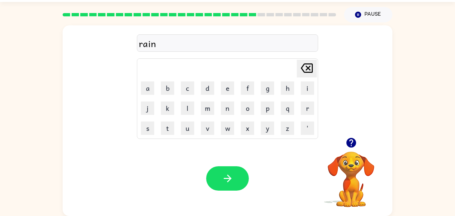
click at [347, 137] on icon "button" at bounding box center [351, 143] width 12 height 12
click at [224, 181] on icon "button" at bounding box center [228, 178] width 12 height 12
